Goal: Information Seeking & Learning: Learn about a topic

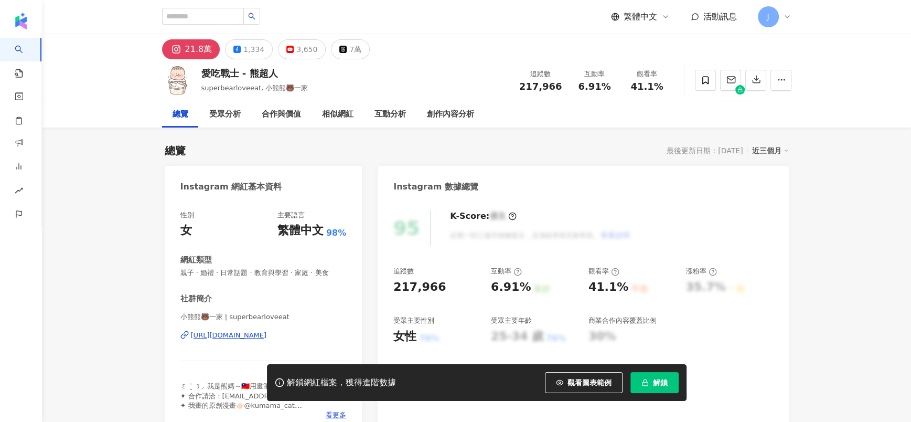
click at [661, 385] on span "解鎖" at bounding box center [660, 382] width 15 height 8
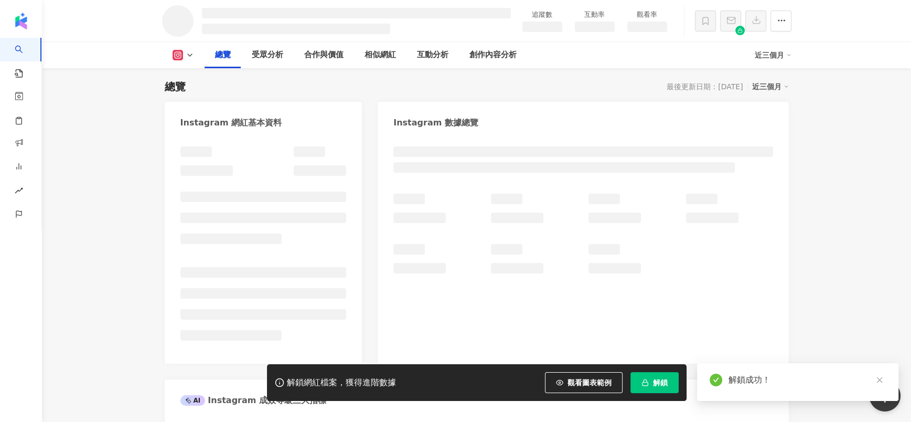
drag, startPoint x: 777, startPoint y: 310, endPoint x: 816, endPoint y: 238, distance: 82.1
click at [777, 310] on div at bounding box center [583, 250] width 411 height 228
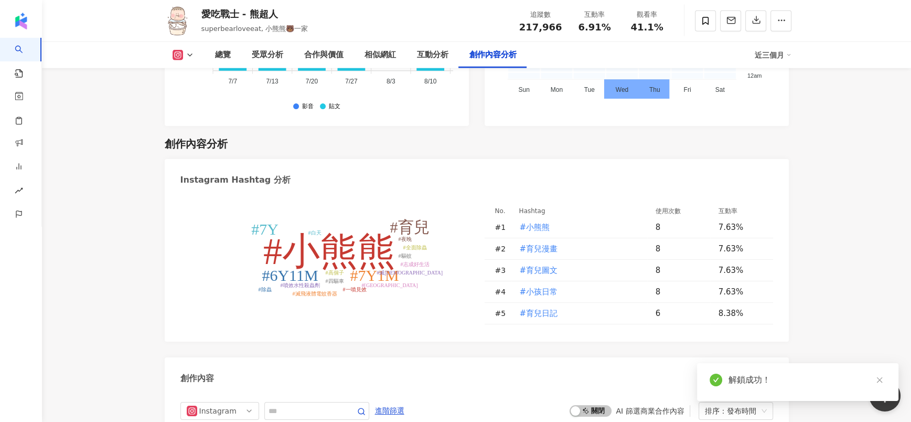
scroll to position [3018, 0]
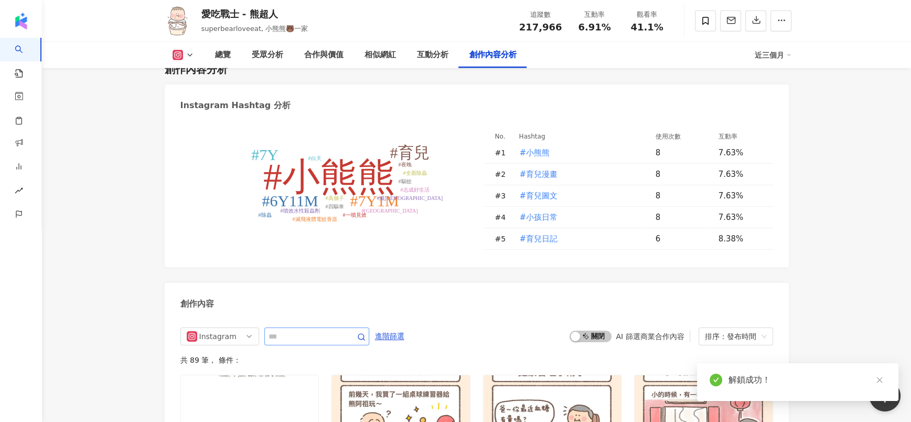
click at [299, 327] on span at bounding box center [316, 336] width 105 height 18
click at [309, 334] on input "text" at bounding box center [305, 336] width 73 height 13
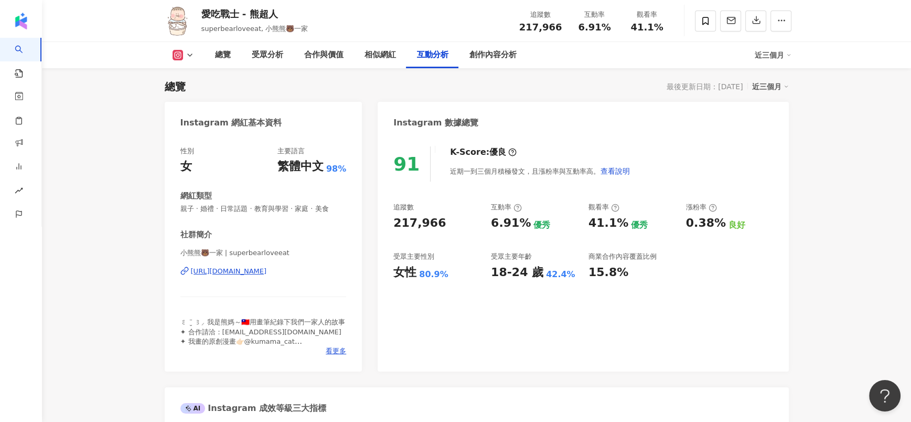
scroll to position [2937, 0]
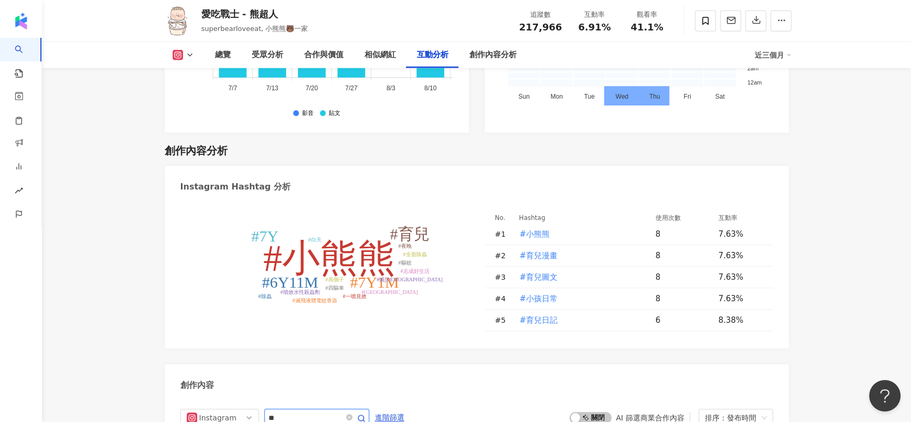
type input "**"
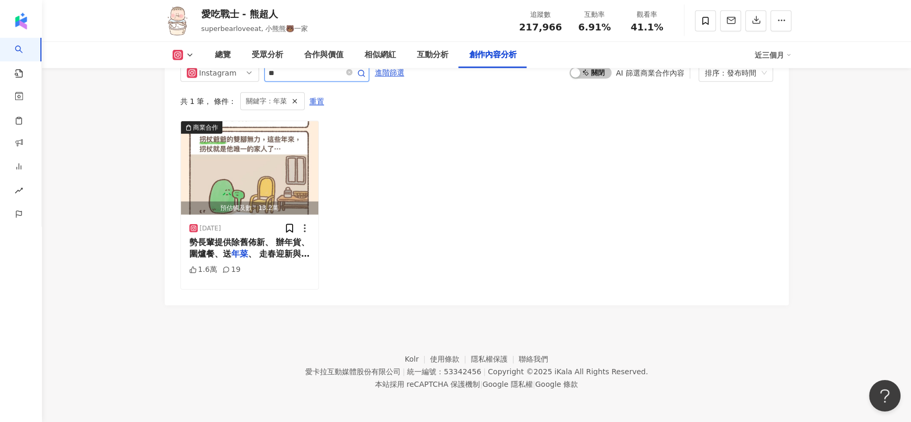
scroll to position [3280, 0]
click at [275, 239] on span "勢長輩提供除舊佈新、 辦年貨、圍爐餐、送" at bounding box center [249, 249] width 121 height 22
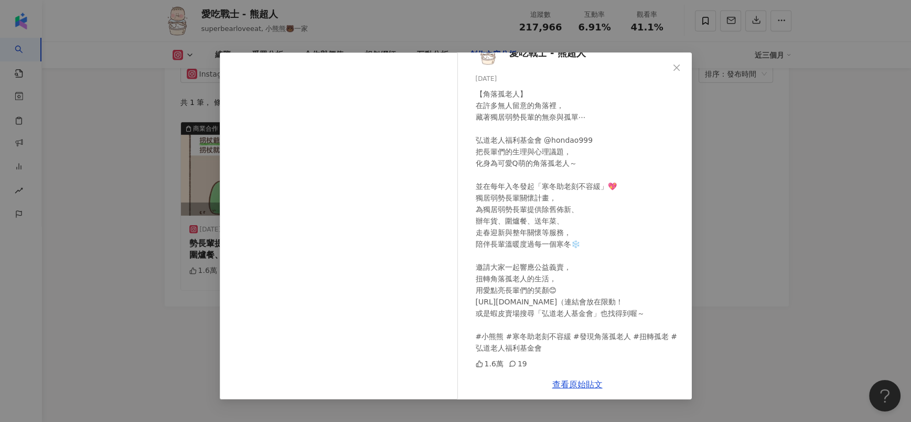
scroll to position [20, 0]
click at [772, 254] on div "愛吃戰士 - 熊超人 [DATE] 【角落孤老人】 在許多無人留意的角落裡， 藏著獨居弱勢長輩的無奈與孤單⋯ 弘道老人福利基金會 @hondao999 把長輩…" at bounding box center [455, 211] width 911 height 422
